Goal: Task Accomplishment & Management: Use online tool/utility

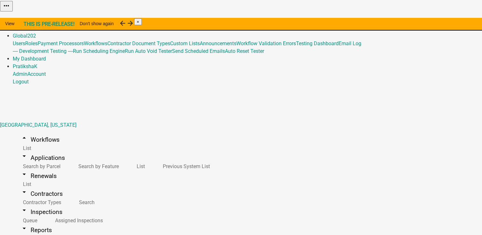
drag, startPoint x: 88, startPoint y: 47, endPoint x: 219, endPoint y: 50, distance: 130.9
drag, startPoint x: 219, startPoint y: 50, endPoint x: 257, endPoint y: 52, distance: 38.6
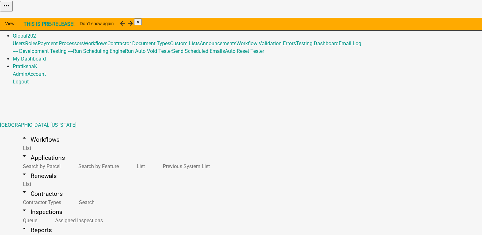
select select
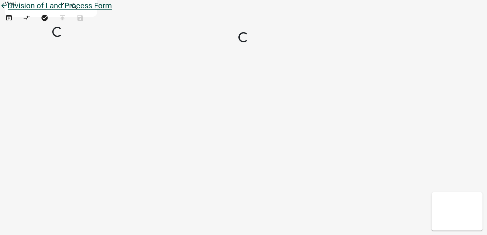
click at [8, 11] on icon "arrow_back" at bounding box center [4, 6] width 8 height 9
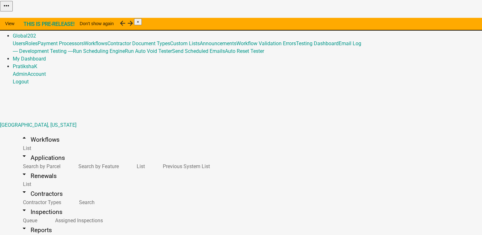
click at [26, 18] on link "Home" at bounding box center [19, 21] width 13 height 6
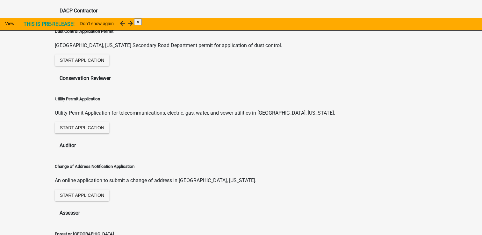
scroll to position [255, 0]
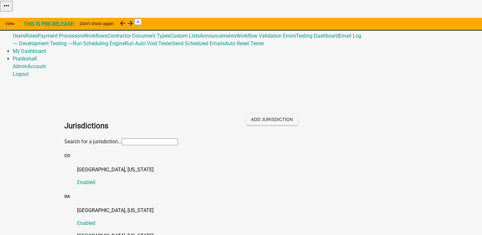
click at [178, 139] on input "text" at bounding box center [150, 142] width 56 height 7
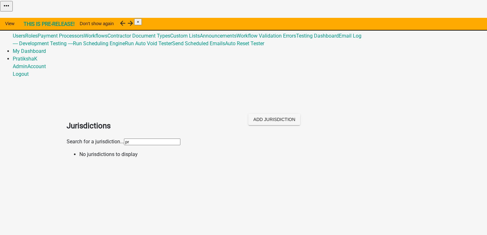
type input "p"
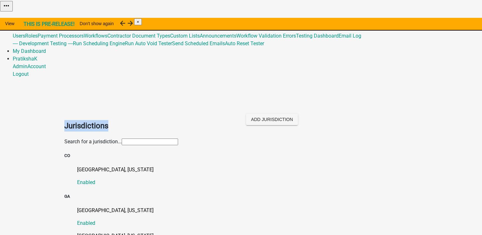
drag, startPoint x: 65, startPoint y: 43, endPoint x: 122, endPoint y: 44, distance: 57.0
click at [122, 120] on h2 "Jurisdictions" at bounding box center [150, 125] width 172 height 11
drag, startPoint x: 122, startPoint y: 44, endPoint x: 107, endPoint y: 46, distance: 15.5
click at [107, 120] on h2 "Jurisdictions" at bounding box center [150, 125] width 172 height 11
click at [122, 139] on input "text" at bounding box center [150, 142] width 56 height 7
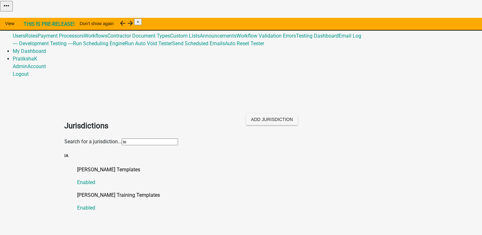
type input "t"
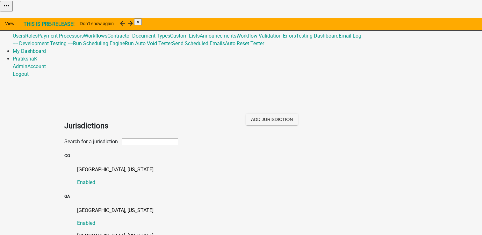
click at [36, 25] on link "Global 202" at bounding box center [24, 28] width 23 height 6
click at [159, 139] on input "text" at bounding box center [150, 142] width 56 height 7
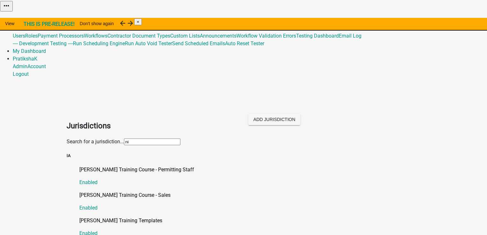
type input "n"
type input "ni"
